Goal: Information Seeking & Learning: Learn about a topic

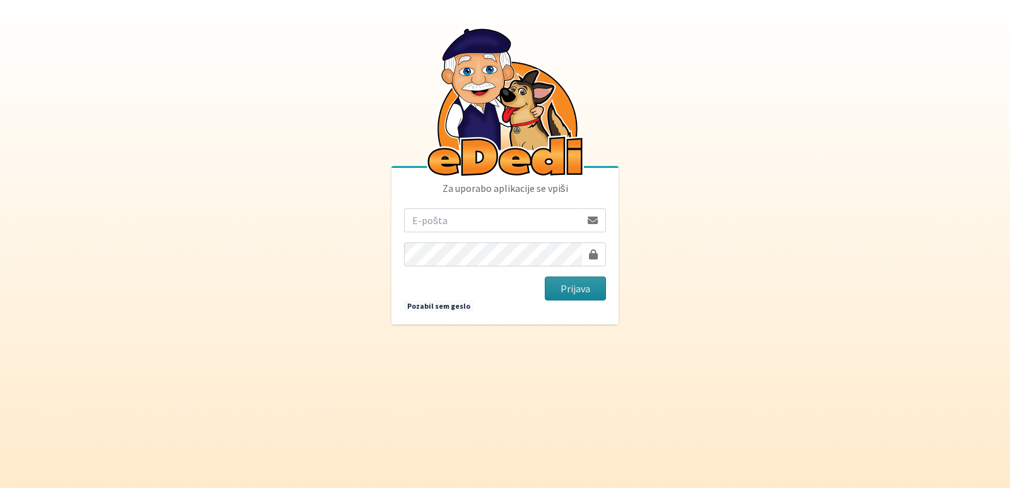
type input "[EMAIL_ADDRESS][PERSON_NAME][DOMAIN_NAME]"
click at [577, 288] on button "Prijava" at bounding box center [575, 288] width 61 height 24
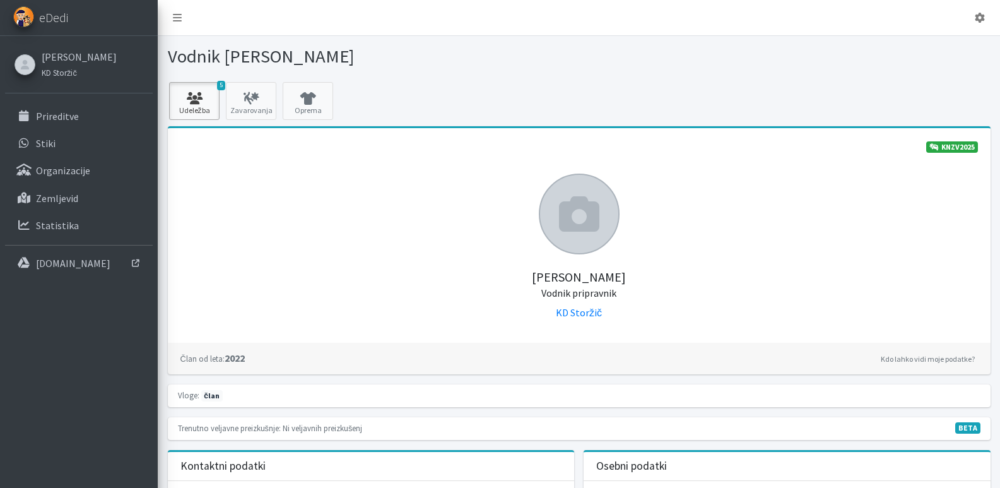
click at [189, 105] on link "5 Udeležba" at bounding box center [194, 101] width 50 height 38
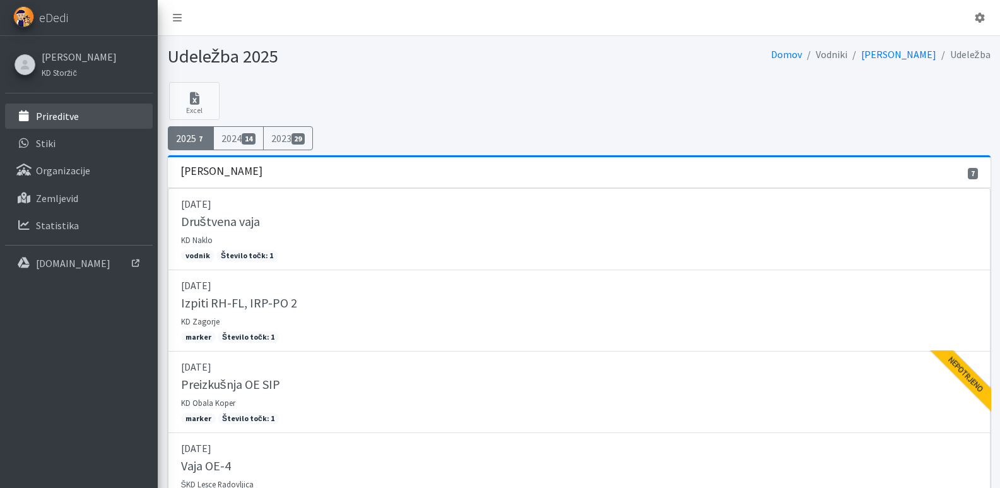
click at [62, 112] on p "Prireditve" at bounding box center [57, 116] width 43 height 13
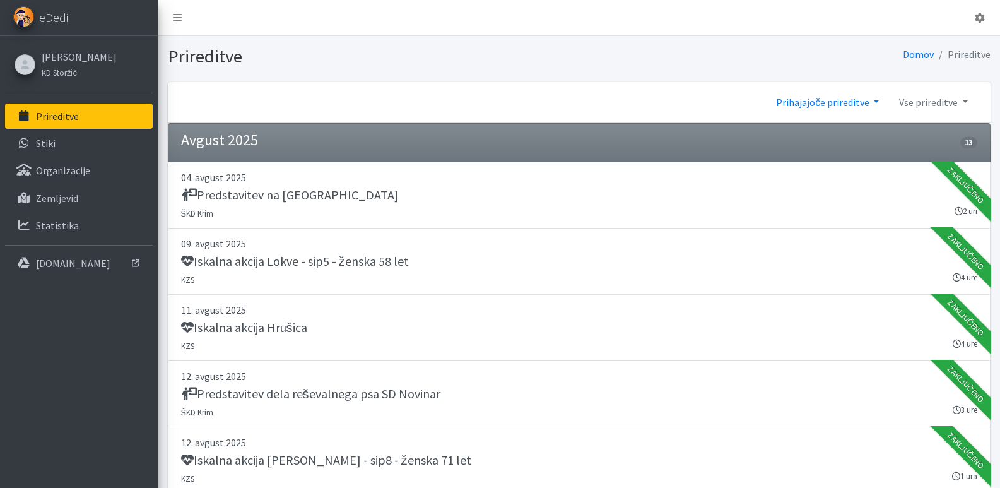
click at [855, 105] on link "Prihajajoče prireditve" at bounding box center [827, 102] width 123 height 25
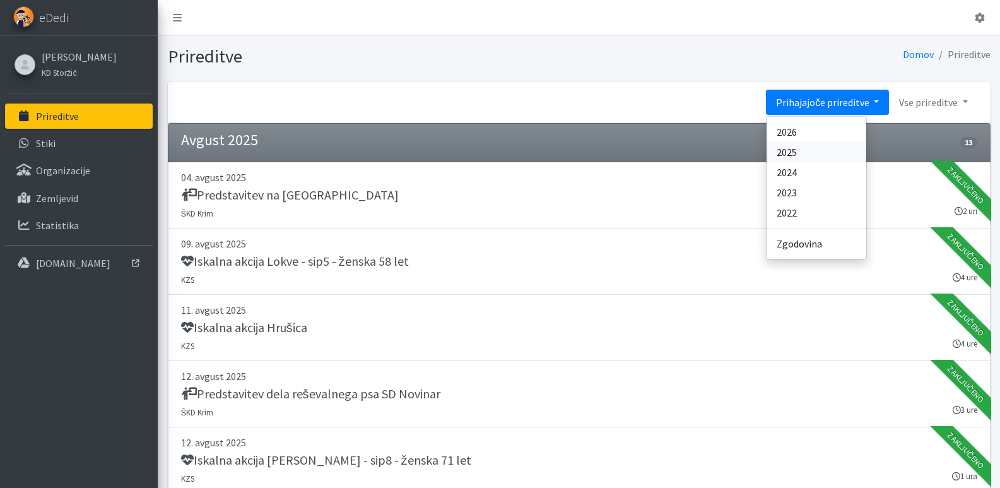
click at [792, 153] on link "2025" at bounding box center [817, 152] width 100 height 20
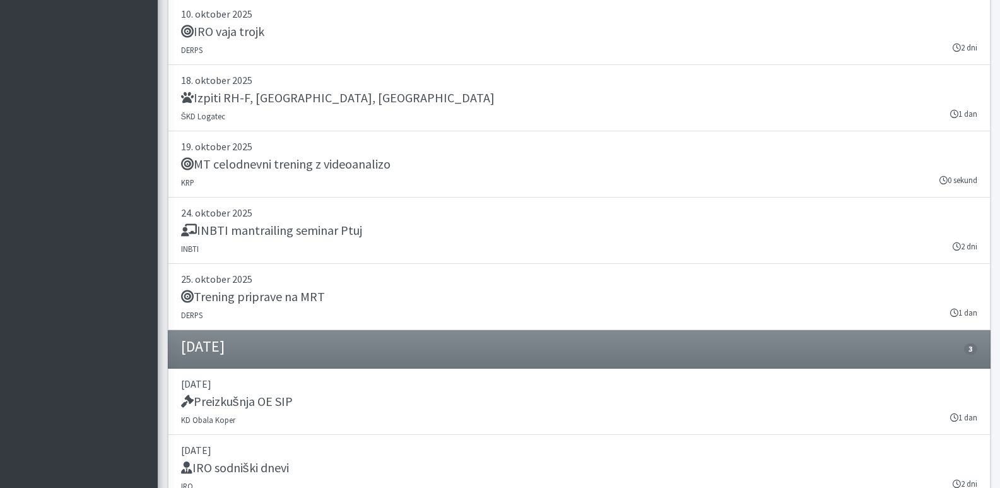
scroll to position [16400, 0]
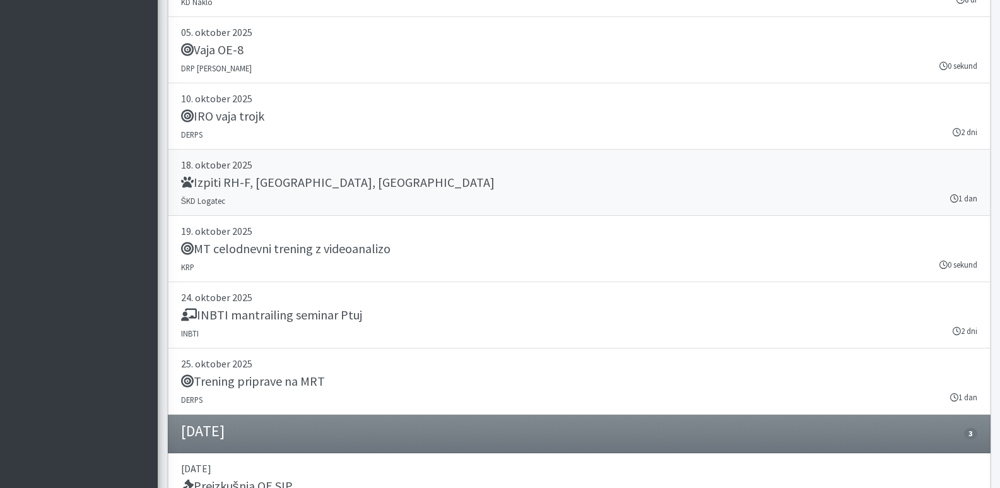
click at [223, 186] on h5 "Izpiti RH-F, FL, MT" at bounding box center [338, 182] width 314 height 15
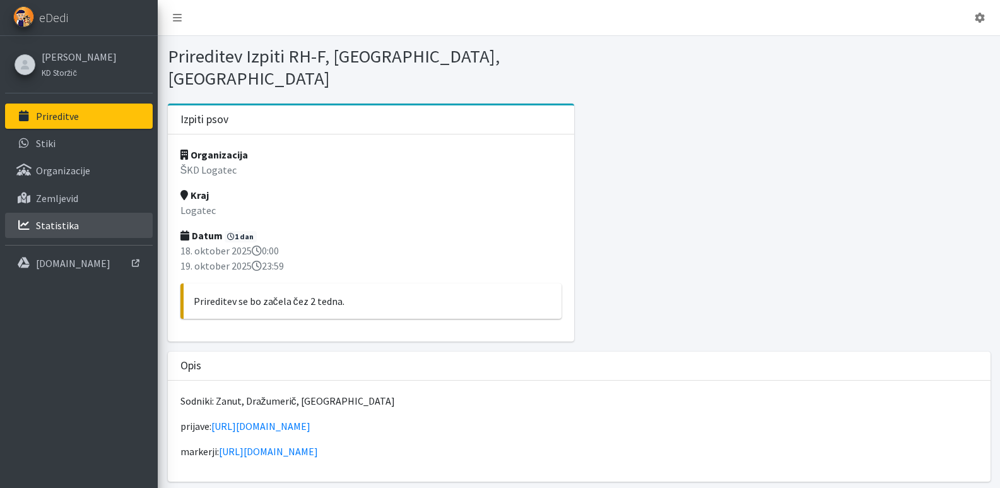
click at [50, 232] on link "Statistika" at bounding box center [79, 225] width 148 height 25
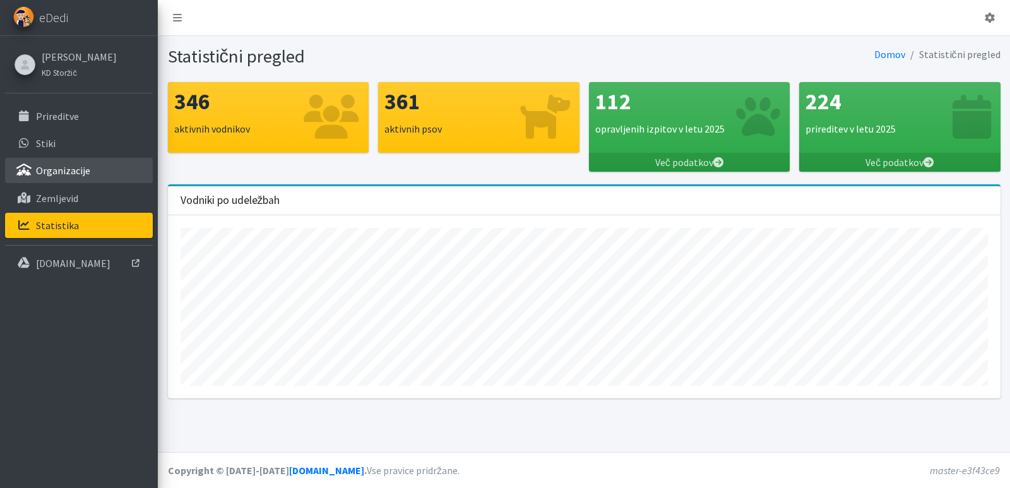
click at [46, 164] on p "Organizacije" at bounding box center [63, 170] width 54 height 13
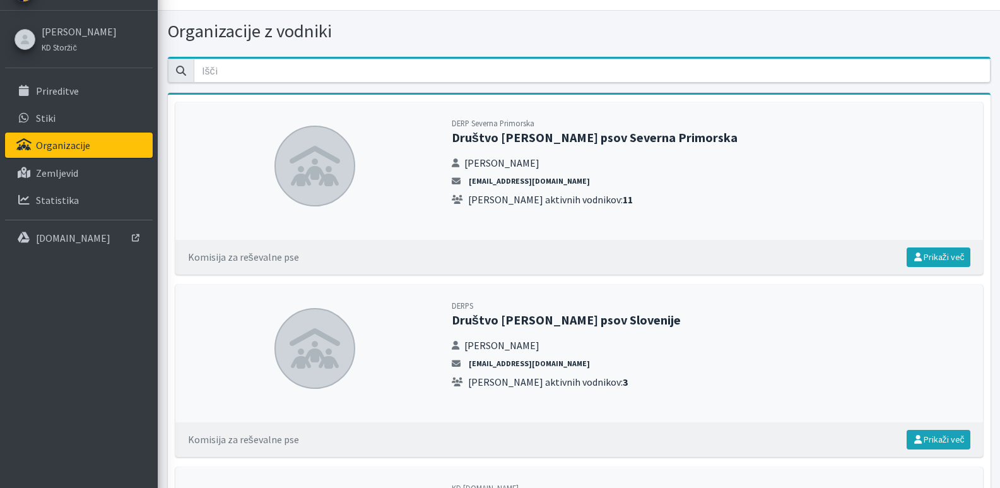
scroll to position [63, 0]
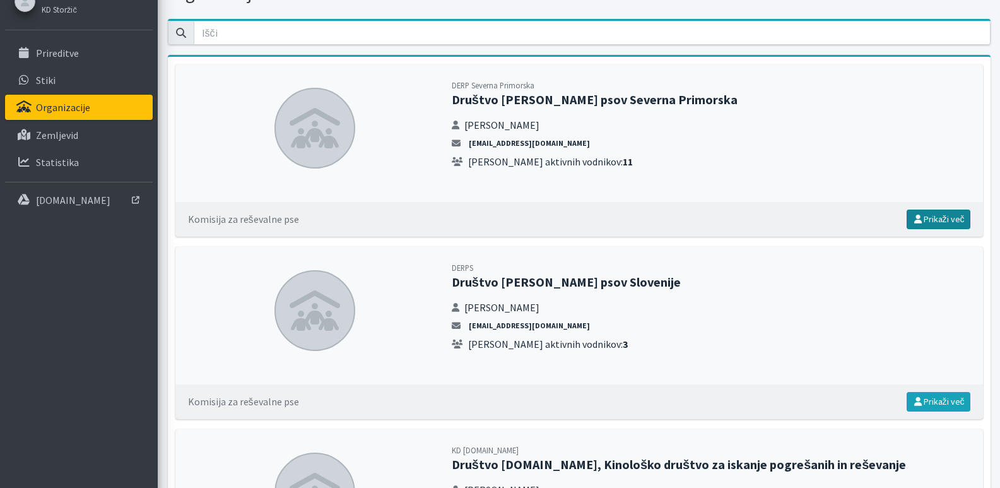
click at [927, 218] on link "Prikaži več" at bounding box center [939, 220] width 64 height 20
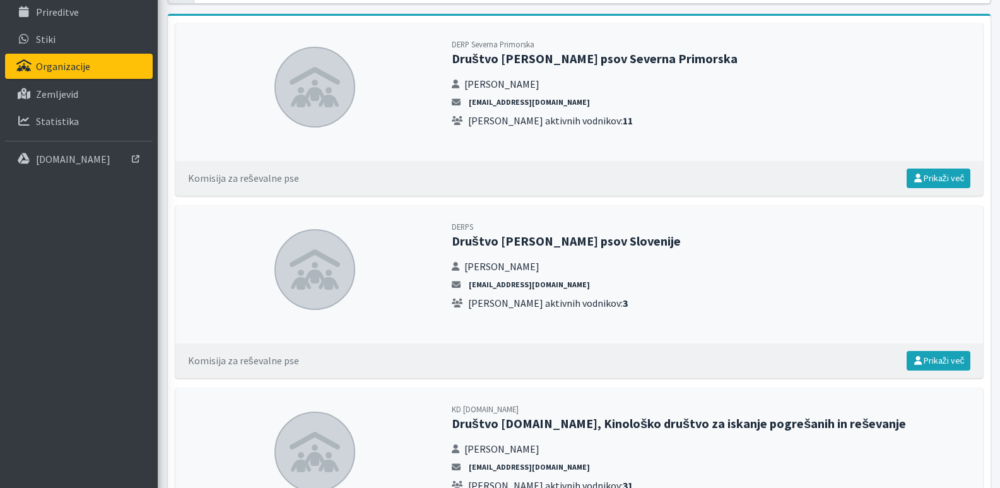
scroll to position [126, 0]
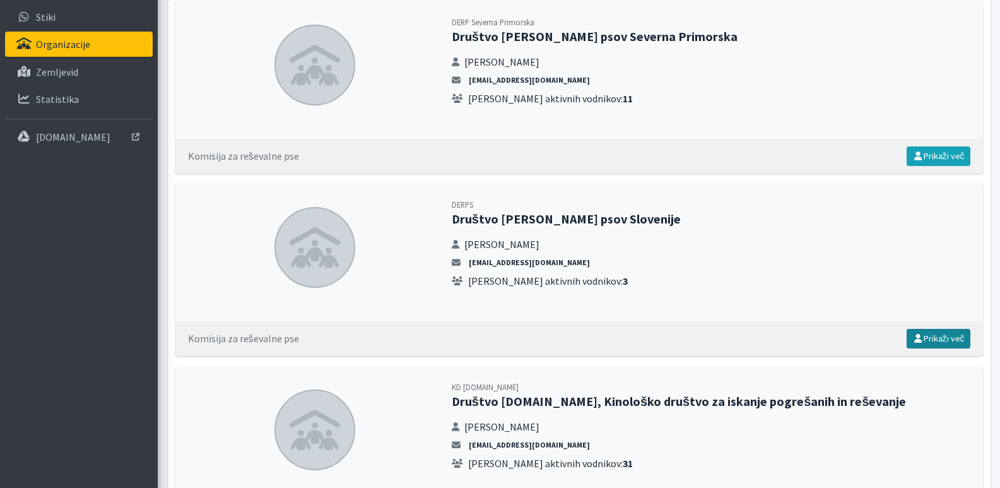
click at [938, 333] on link "Prikaži več" at bounding box center [939, 339] width 64 height 20
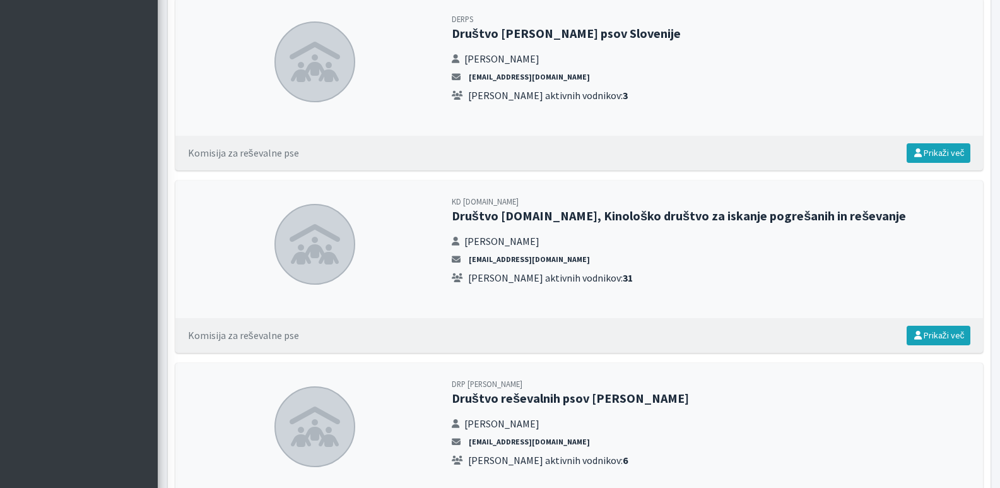
scroll to position [316, 0]
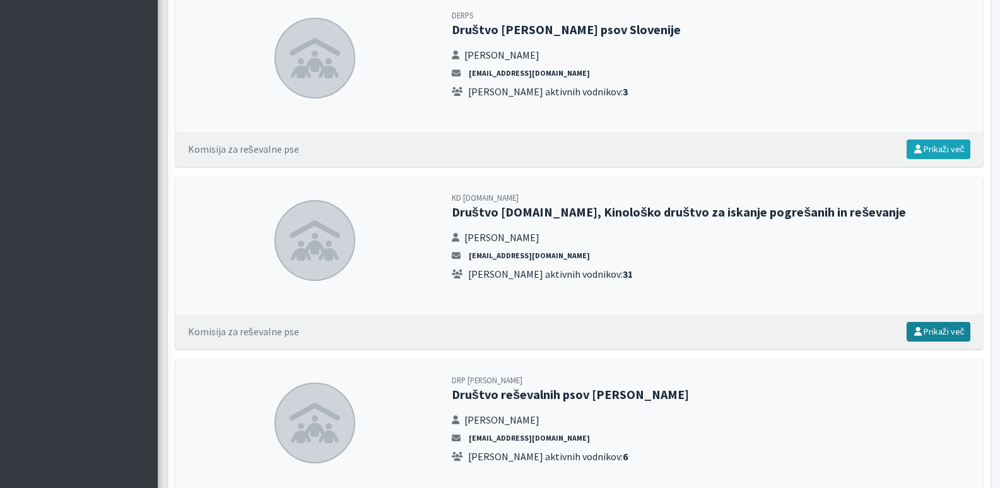
click at [921, 331] on icon at bounding box center [918, 331] width 11 height 9
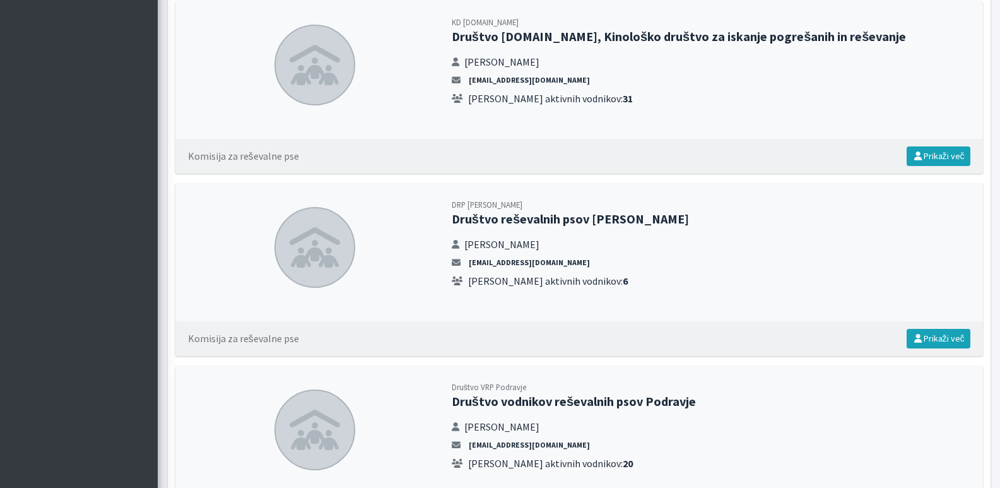
scroll to position [568, 0]
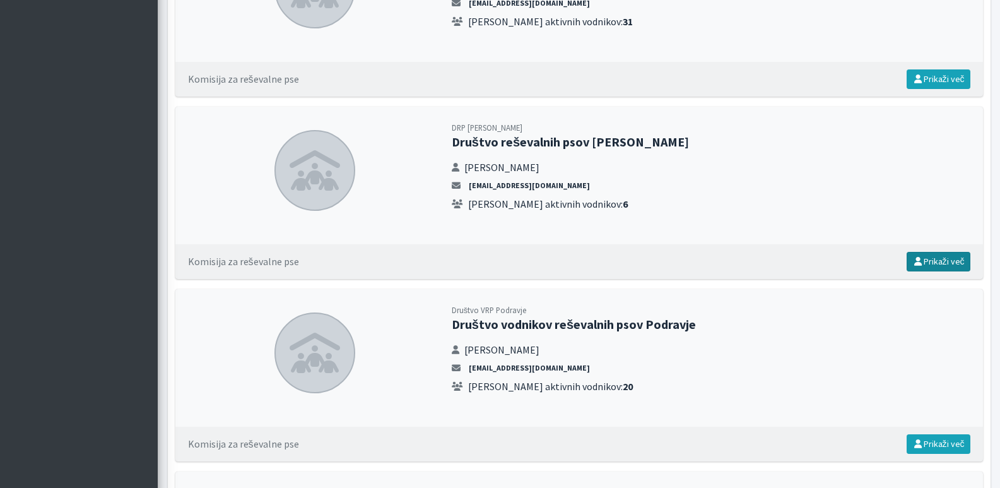
click at [918, 266] on link "Prikaži več" at bounding box center [939, 262] width 64 height 20
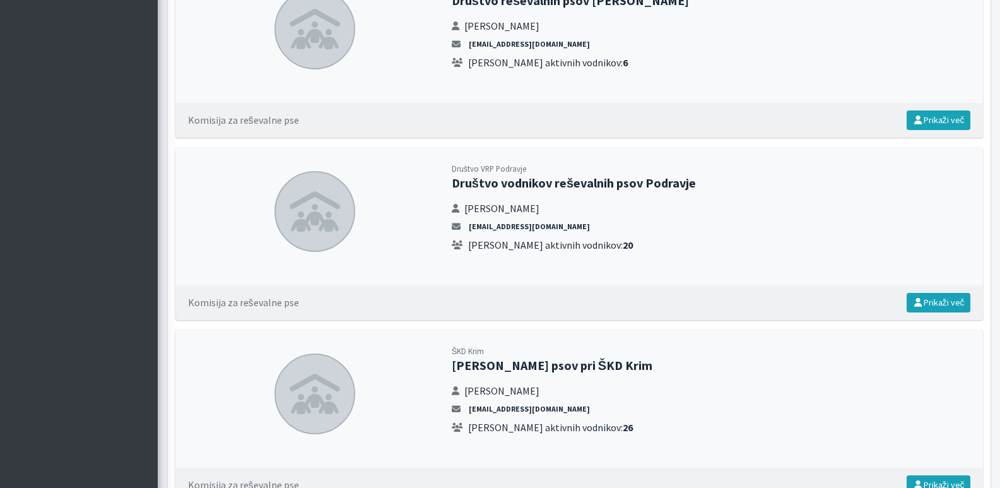
scroll to position [757, 0]
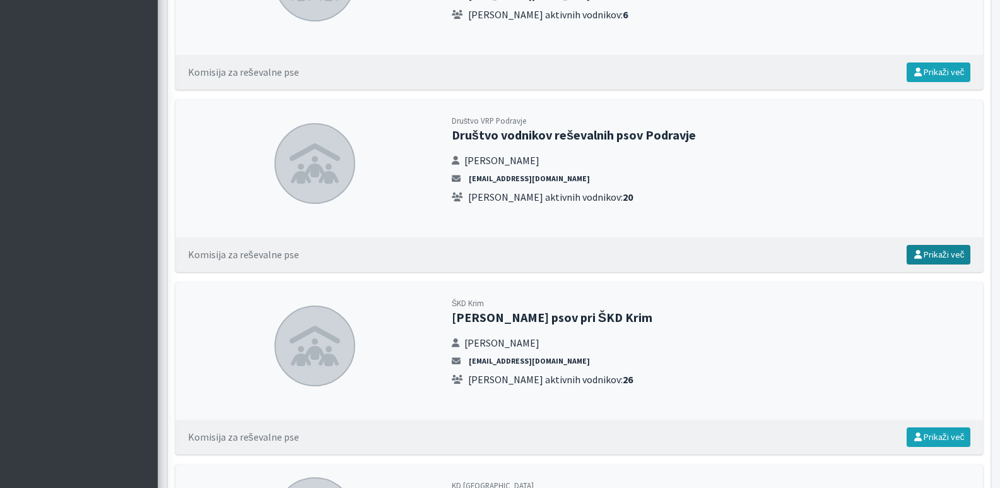
click at [921, 256] on icon at bounding box center [918, 254] width 11 height 9
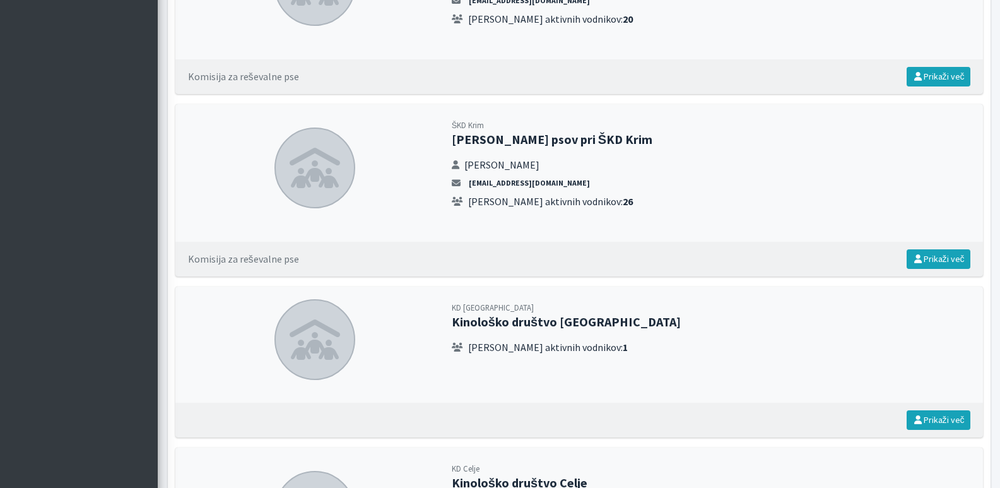
scroll to position [947, 0]
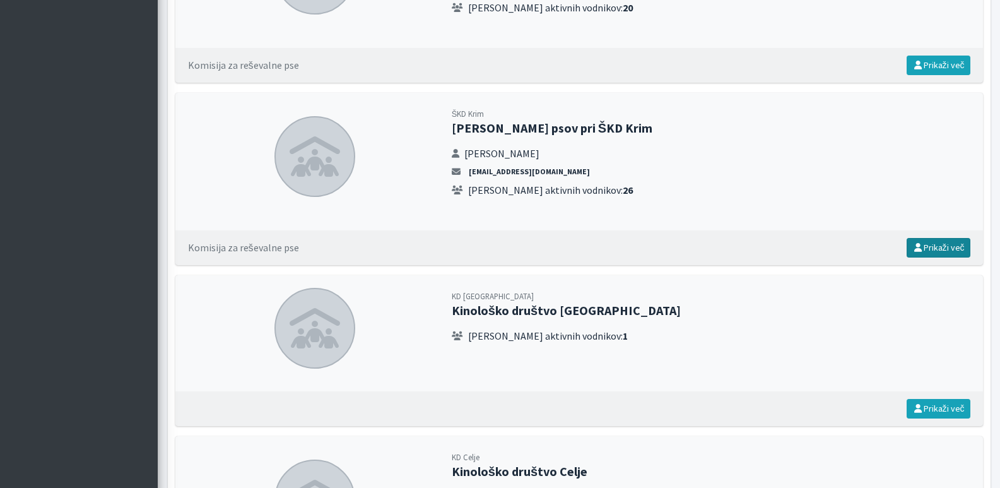
click at [920, 244] on icon at bounding box center [918, 247] width 11 height 9
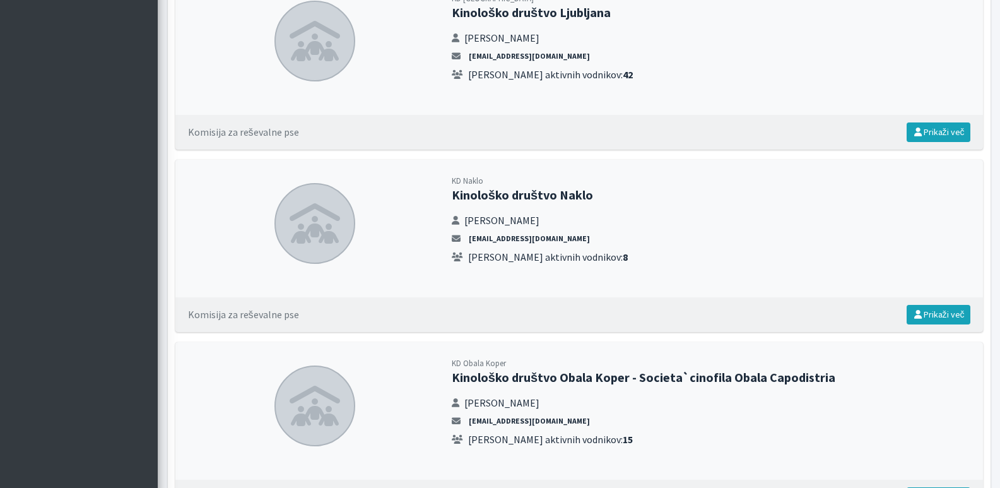
scroll to position [1956, 0]
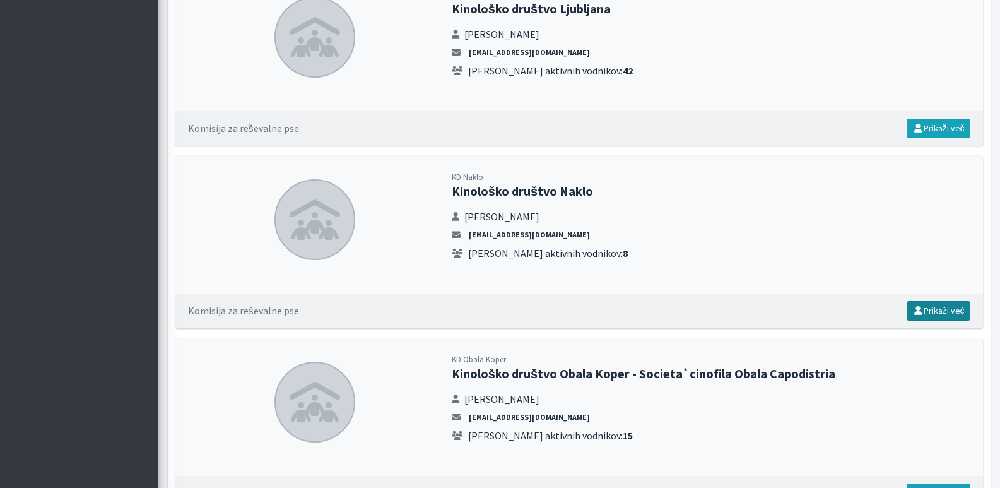
click at [945, 305] on link "Prikaži več" at bounding box center [939, 311] width 64 height 20
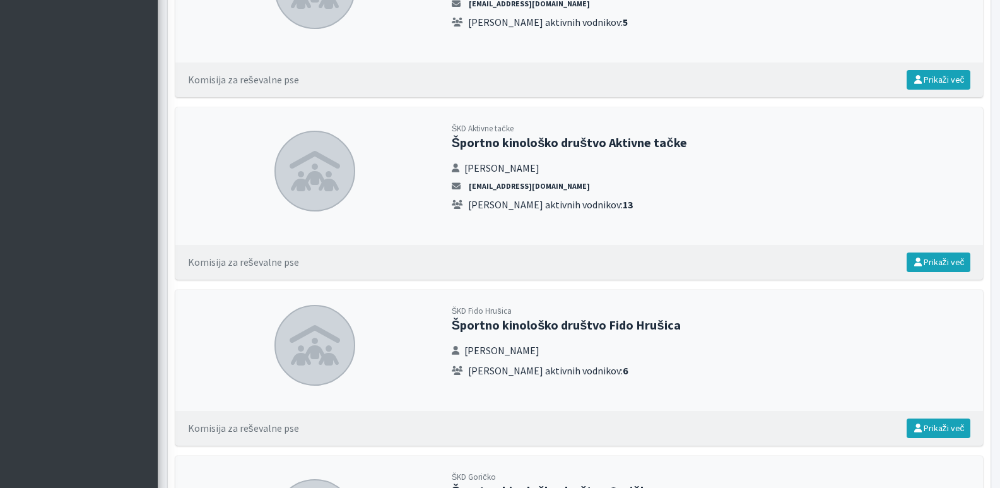
scroll to position [3408, 0]
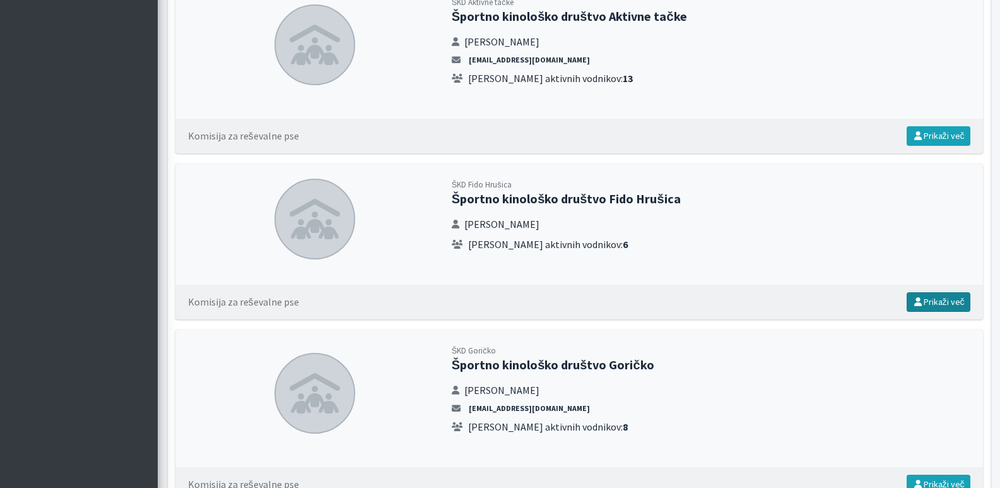
click at [947, 296] on link "Prikaži več" at bounding box center [939, 302] width 64 height 20
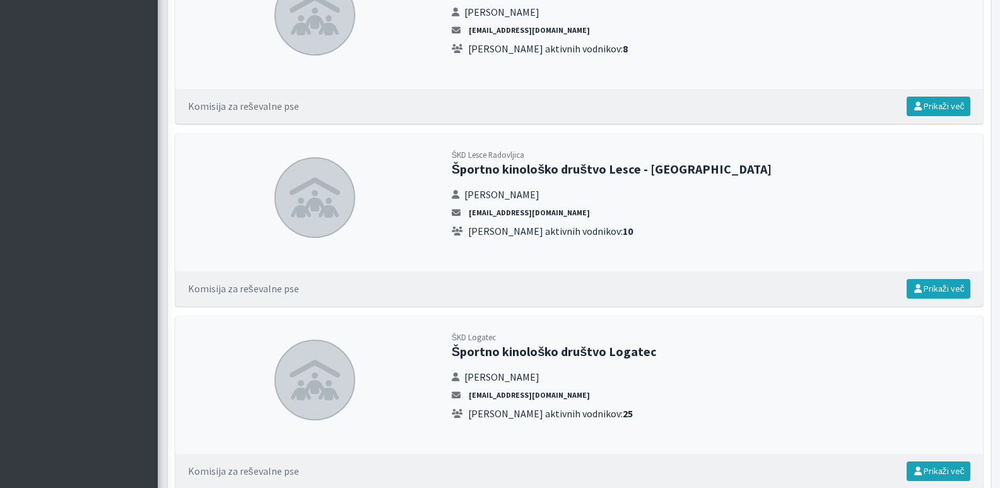
scroll to position [3787, 0]
click at [953, 289] on link "Prikaži več" at bounding box center [939, 288] width 64 height 20
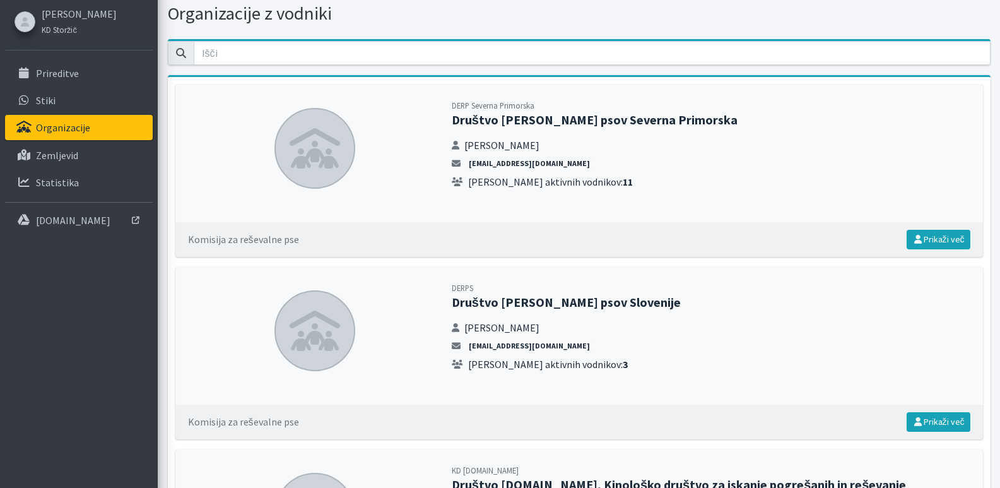
scroll to position [0, 0]
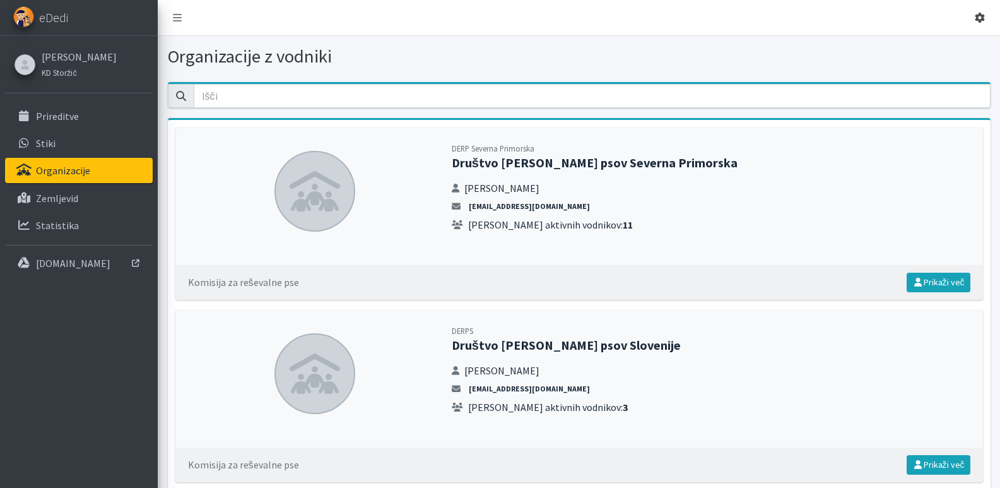
click at [979, 18] on icon at bounding box center [980, 18] width 10 height 10
click at [935, 52] on link "Odjavi se" at bounding box center [945, 47] width 100 height 20
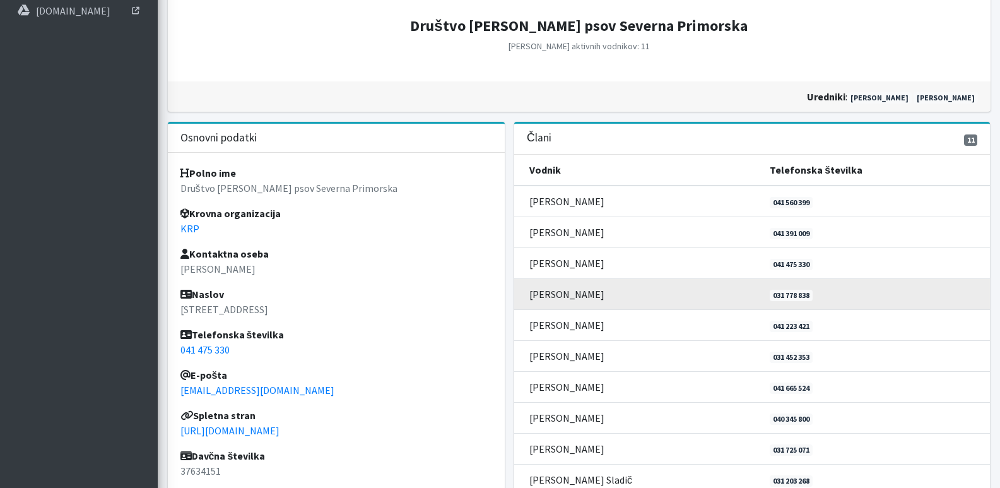
scroll to position [316, 0]
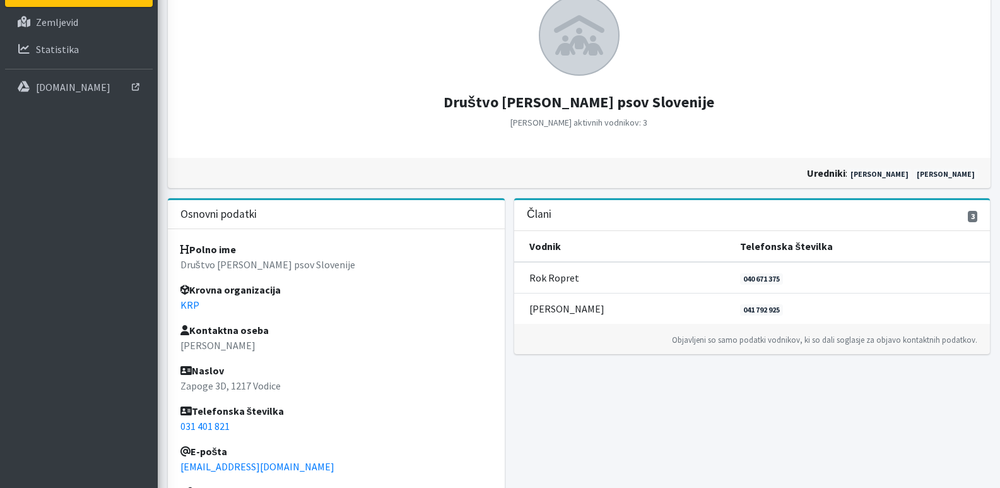
scroll to position [189, 0]
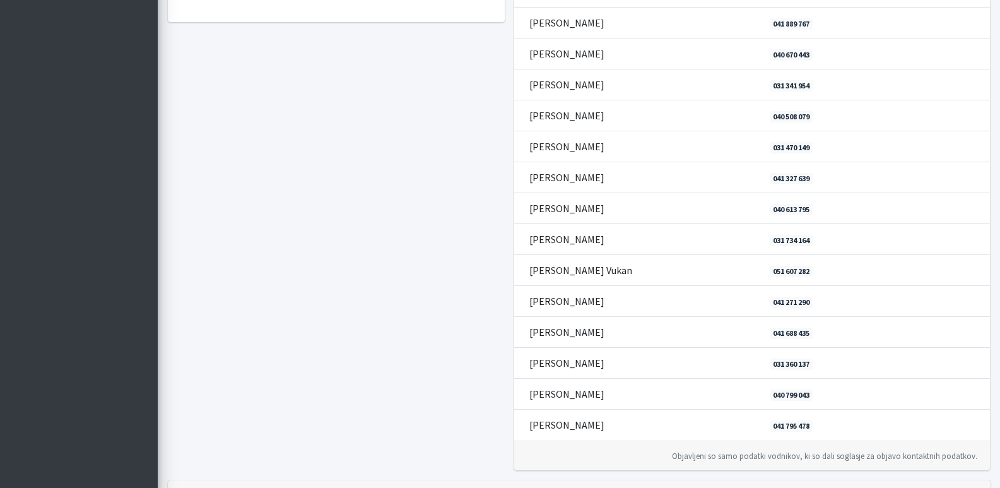
scroll to position [820, 0]
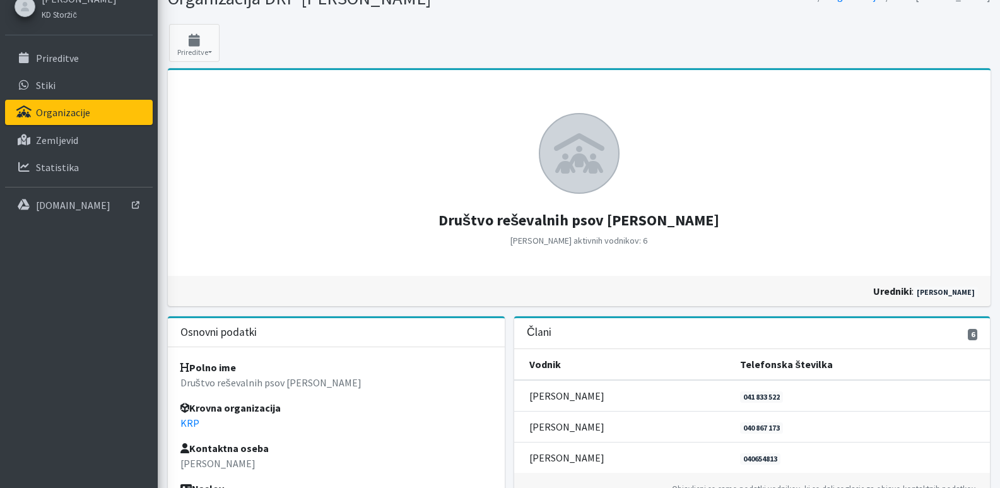
scroll to position [189, 0]
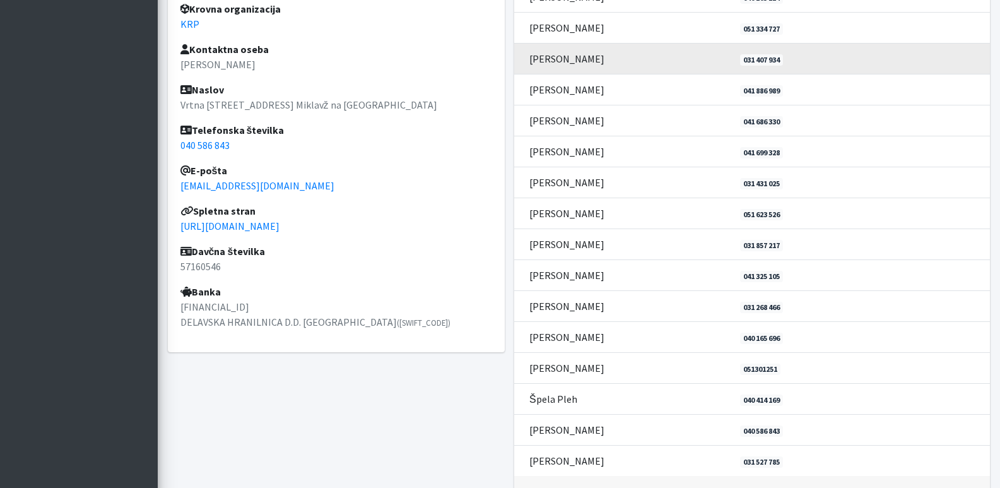
scroll to position [505, 0]
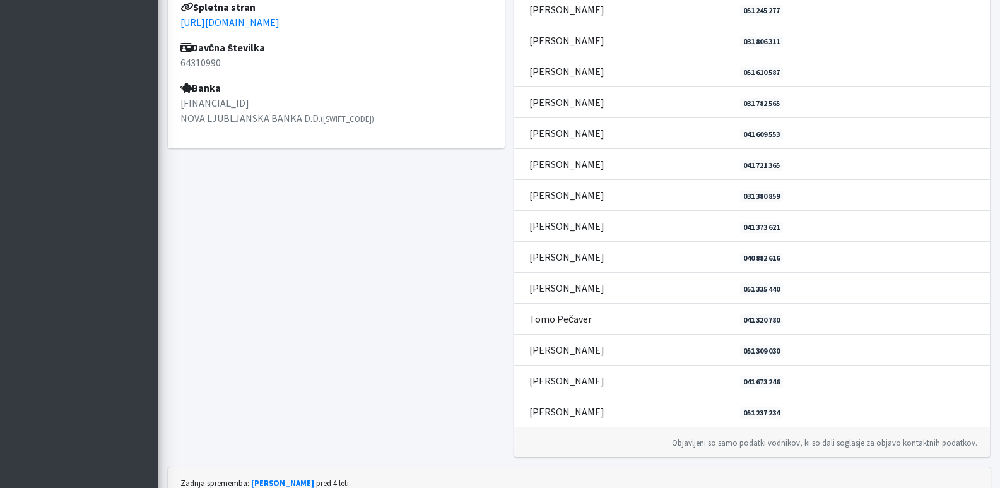
scroll to position [694, 0]
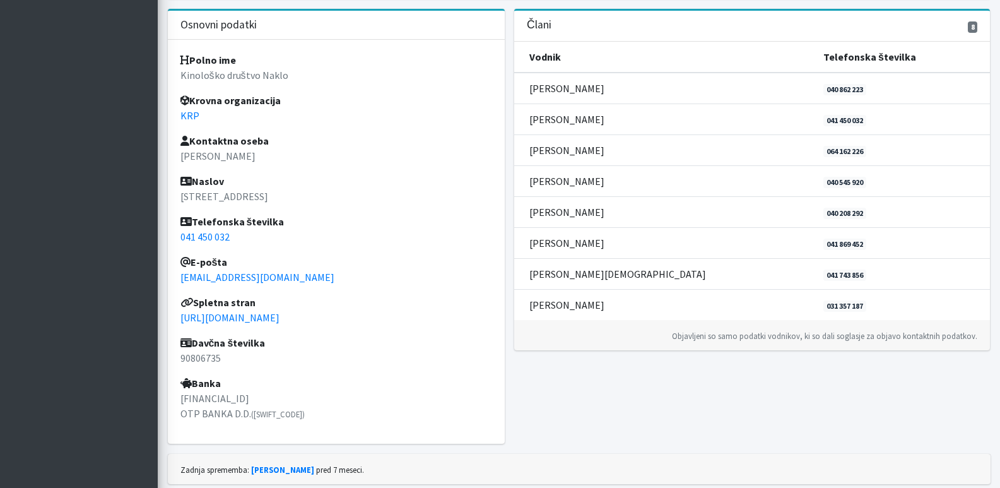
scroll to position [379, 0]
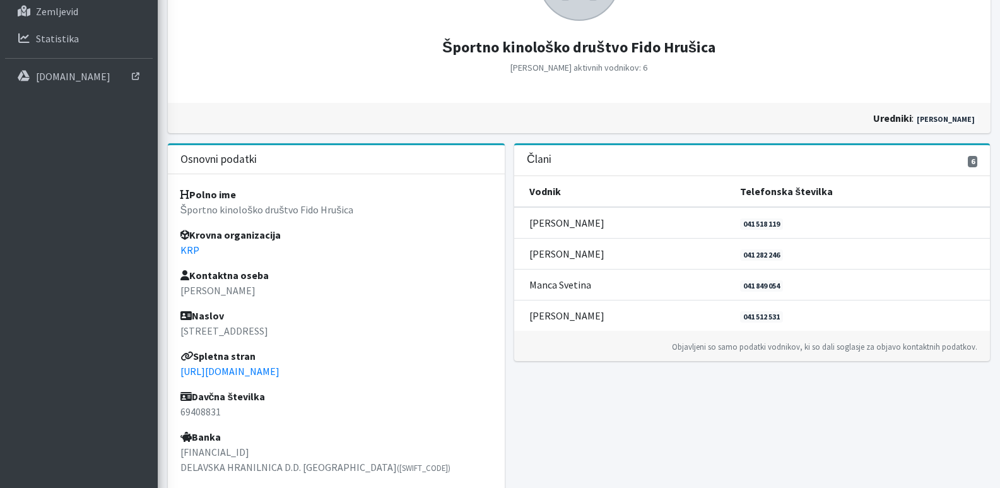
scroll to position [189, 0]
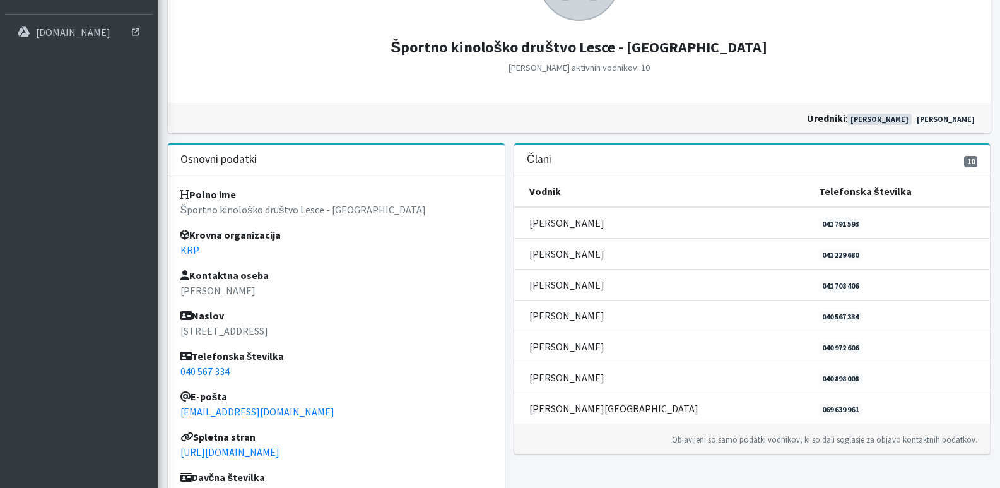
scroll to position [252, 0]
